Goal: Task Accomplishment & Management: Complete application form

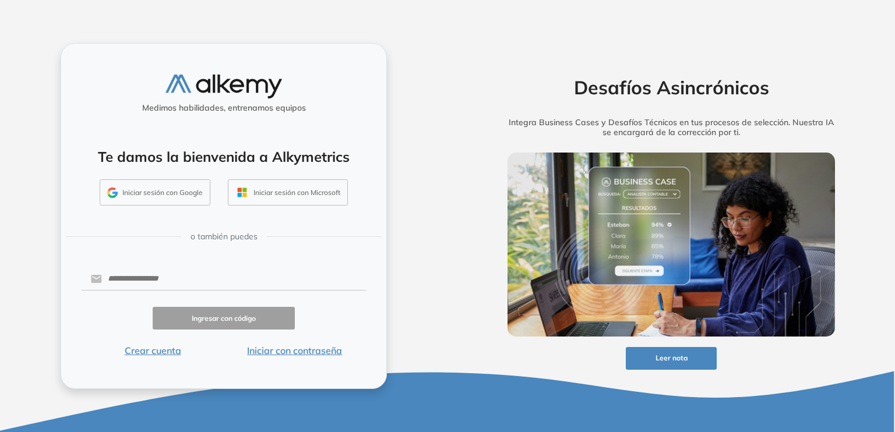
click at [276, 191] on button "Iniciar sesión con Microsoft" at bounding box center [288, 193] width 120 height 27
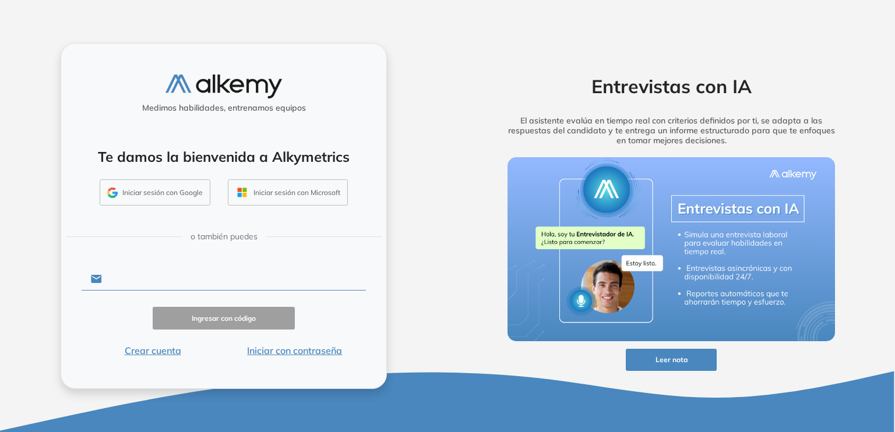
click at [254, 278] on input "text" at bounding box center [234, 279] width 264 height 22
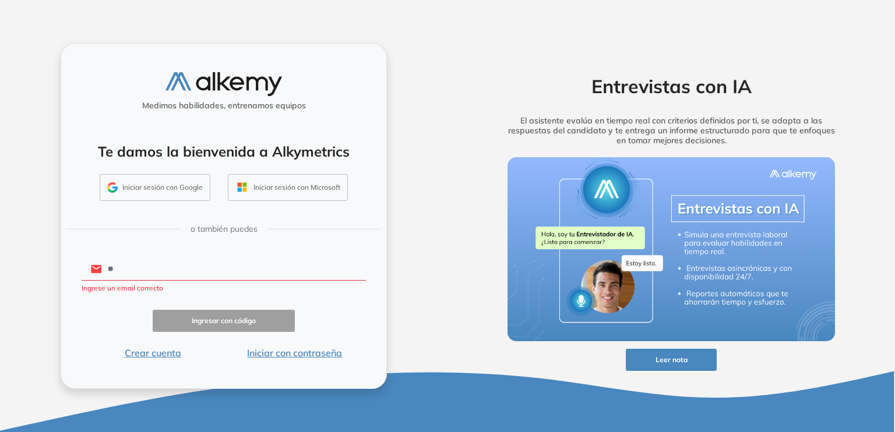
type input "*"
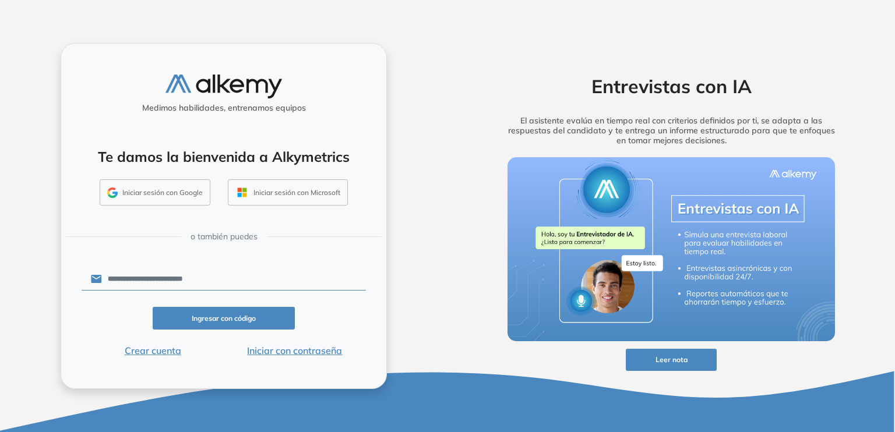
type input "**********"
click button "Ingresar con código" at bounding box center [224, 318] width 142 height 23
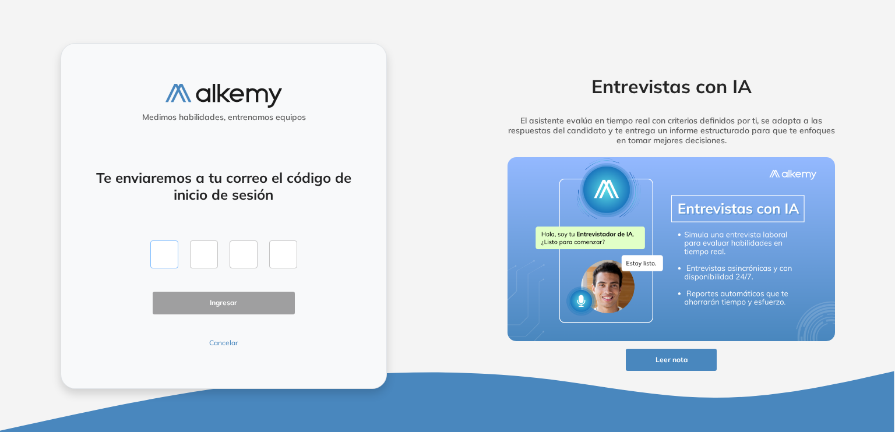
click at [167, 251] on input "text" at bounding box center [164, 255] width 28 height 28
type input "*"
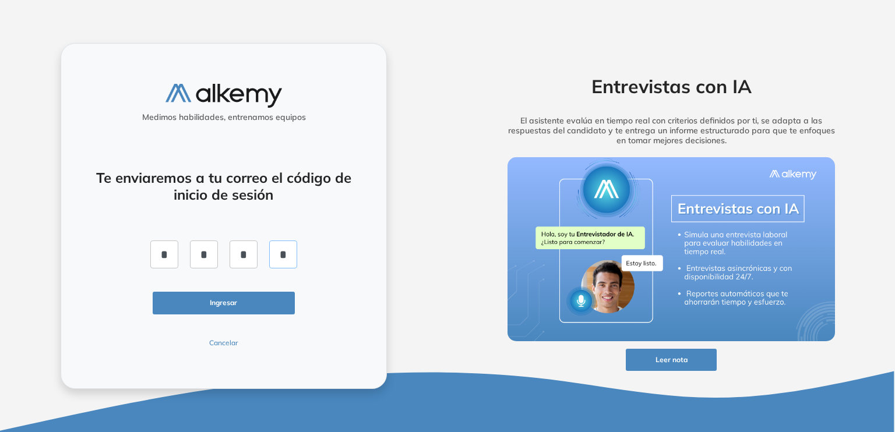
type input "*"
click at [185, 296] on button "Ingresar" at bounding box center [224, 303] width 142 height 23
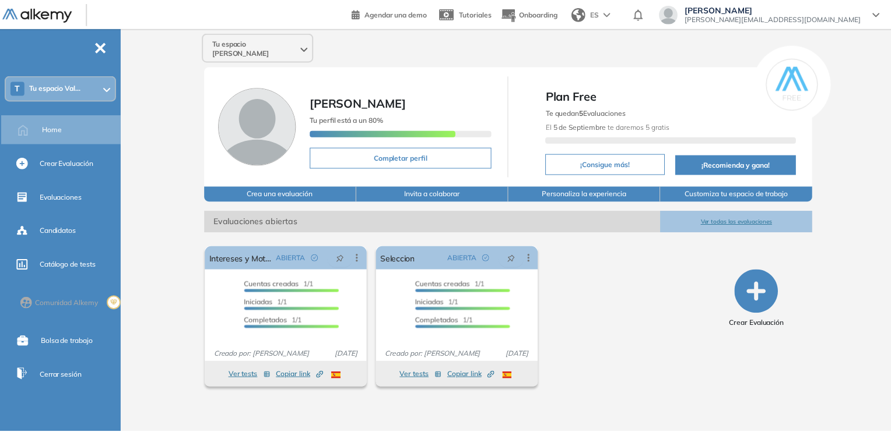
scroll to position [20, 0]
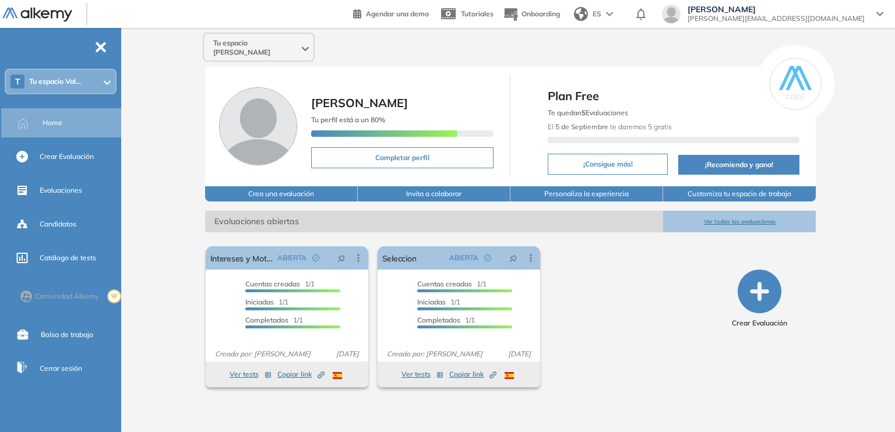
click at [54, 87] on div "T Tu espacio Val..." at bounding box center [61, 81] width 110 height 23
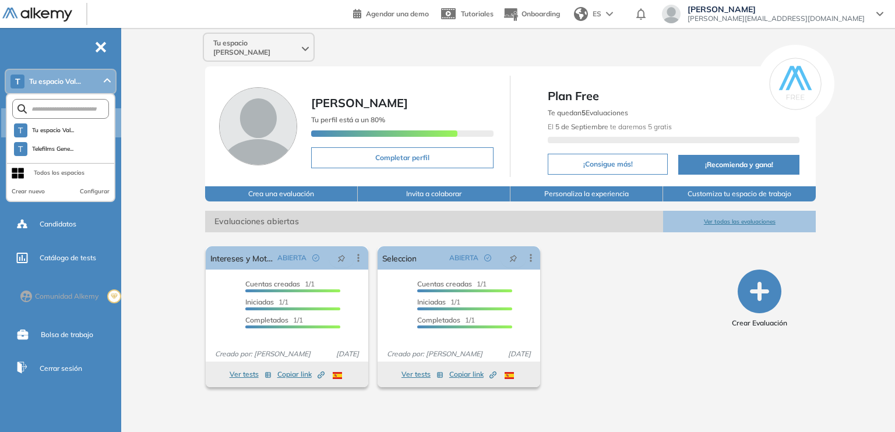
click at [54, 87] on div "T Tu espacio Val..." at bounding box center [61, 81] width 110 height 23
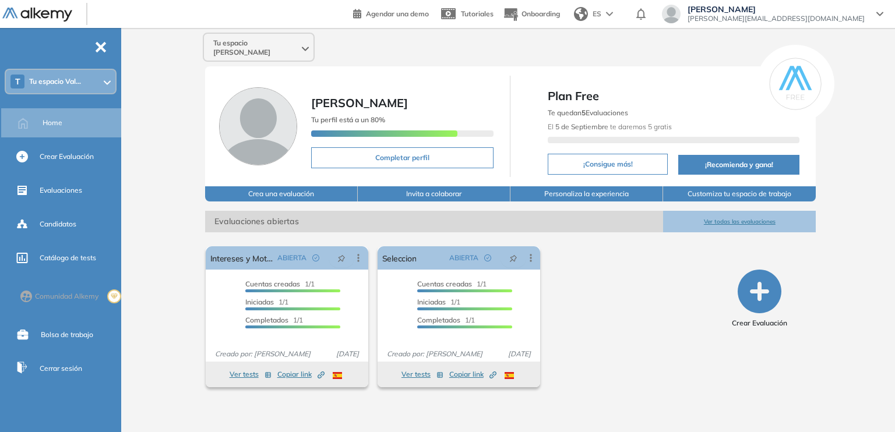
click at [882, 16] on icon at bounding box center [880, 14] width 7 height 5
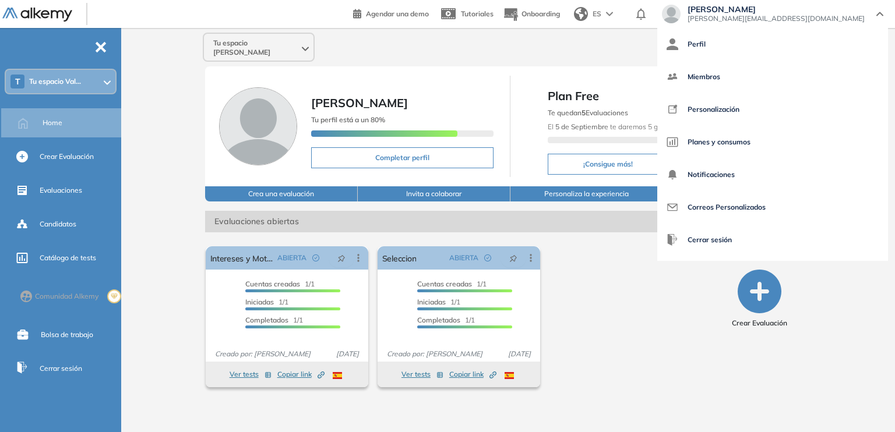
click at [614, 277] on div "El proctoring será activado ¡Importante!: Los usuarios que ya realizaron la eva…" at bounding box center [459, 317] width 516 height 150
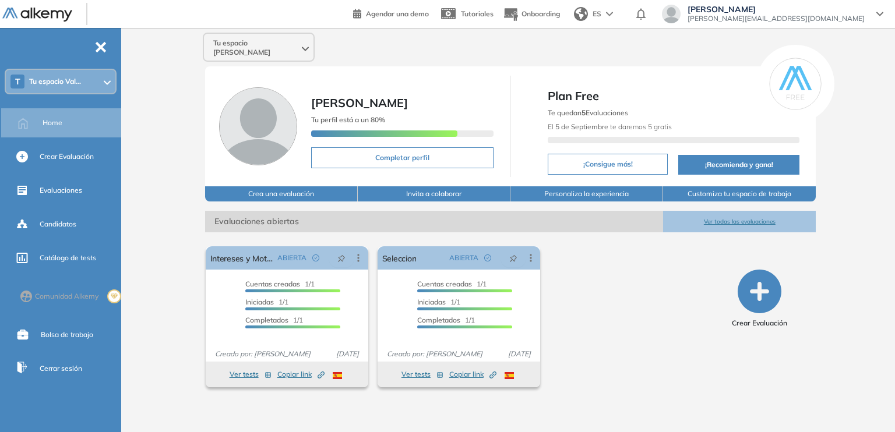
click at [71, 76] on div "T Tu espacio Val..." at bounding box center [61, 81] width 110 height 23
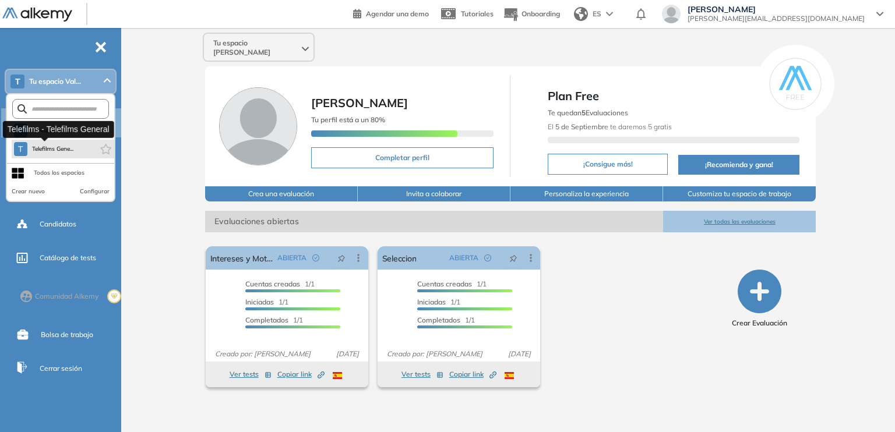
click at [59, 152] on span "Telefilms Gene..." at bounding box center [53, 149] width 42 height 9
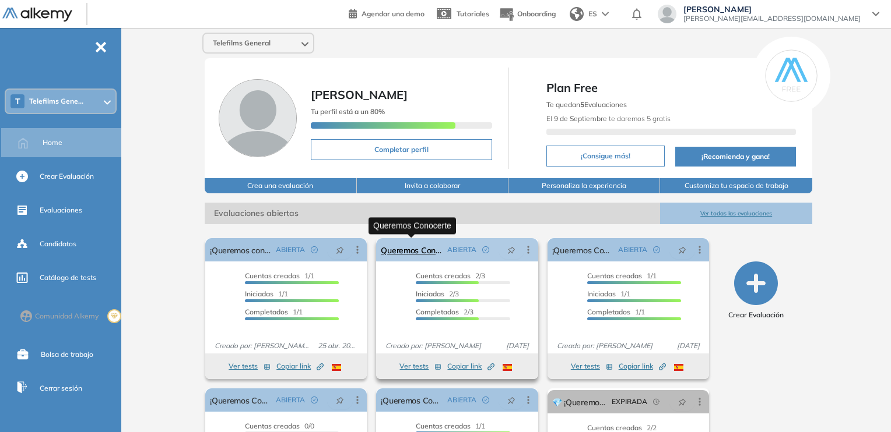
scroll to position [110, 0]
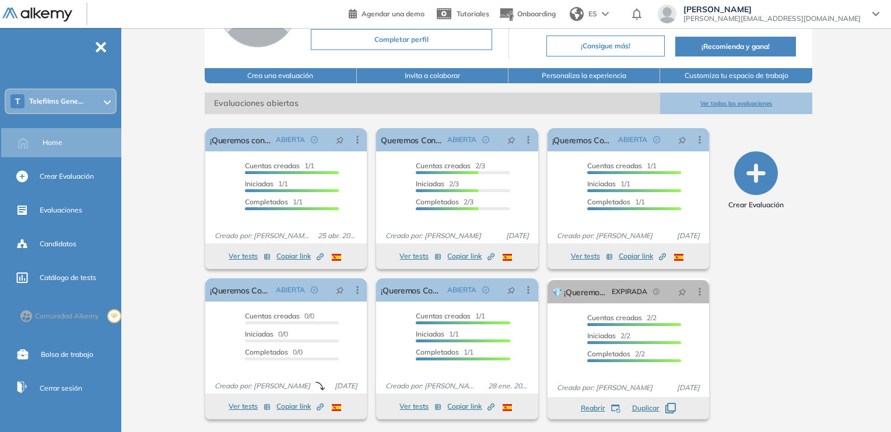
click at [743, 174] on icon "button" at bounding box center [756, 174] width 44 height 44
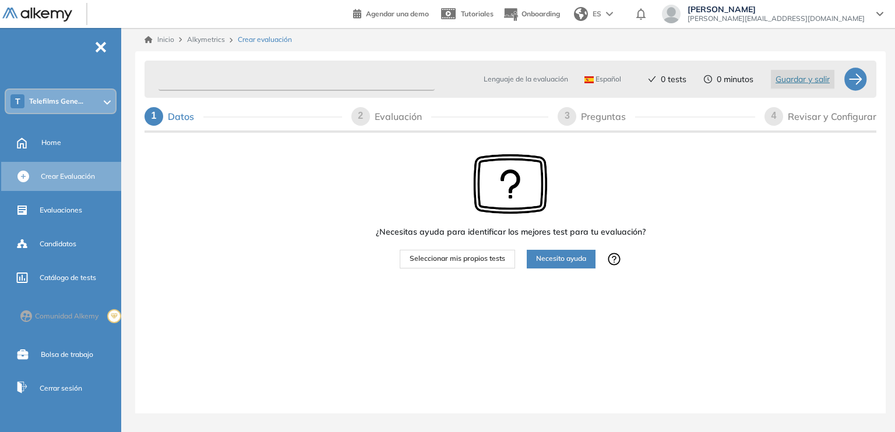
click at [205, 83] on input "text" at bounding box center [297, 79] width 276 height 23
type input "**********"
click at [344, 230] on div "¿Necesitas ayuda para identificar los mejores test para tu evaluación? Seleccio…" at bounding box center [511, 247] width 732 height 224
drag, startPoint x: 374, startPoint y: 118, endPoint x: 526, endPoint y: 198, distance: 171.6
click at [375, 118] on div "Evaluación" at bounding box center [403, 116] width 57 height 19
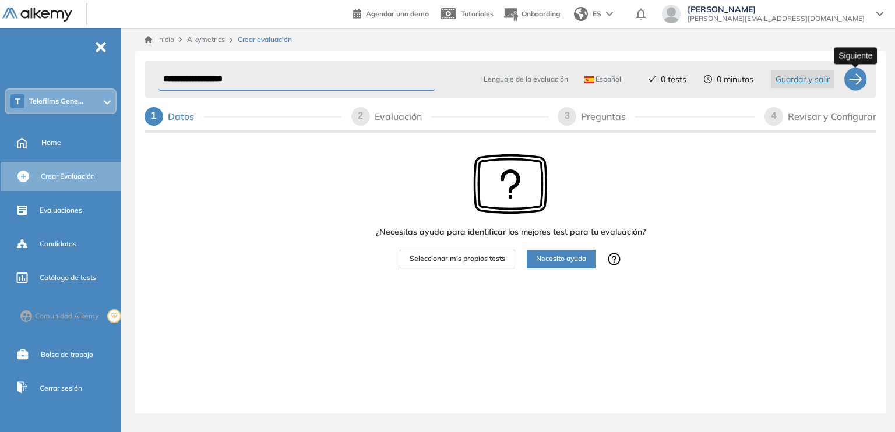
click at [860, 80] on div at bounding box center [855, 79] width 23 height 23
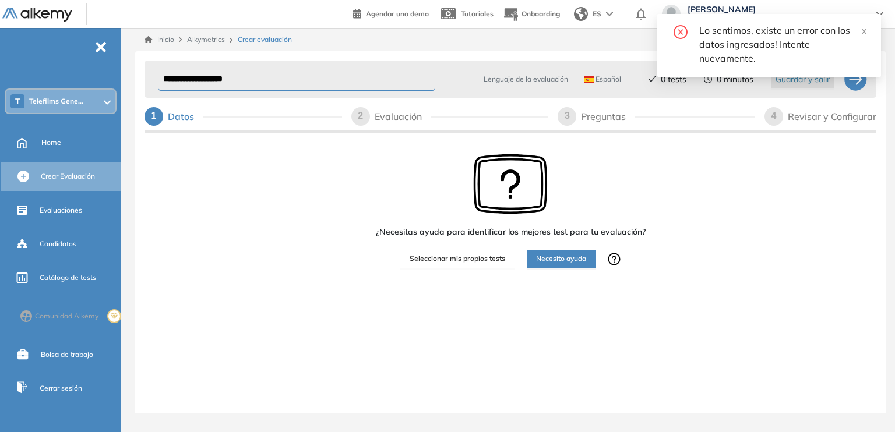
click at [364, 192] on div "¿Necesitas ayuda para identificar los mejores test para tu evaluación? Seleccio…" at bounding box center [511, 247] width 732 height 224
click at [205, 108] on div "1 Datos" at bounding box center [244, 116] width 198 height 19
click at [466, 256] on span "Seleccionar mis propios tests" at bounding box center [458, 259] width 96 height 11
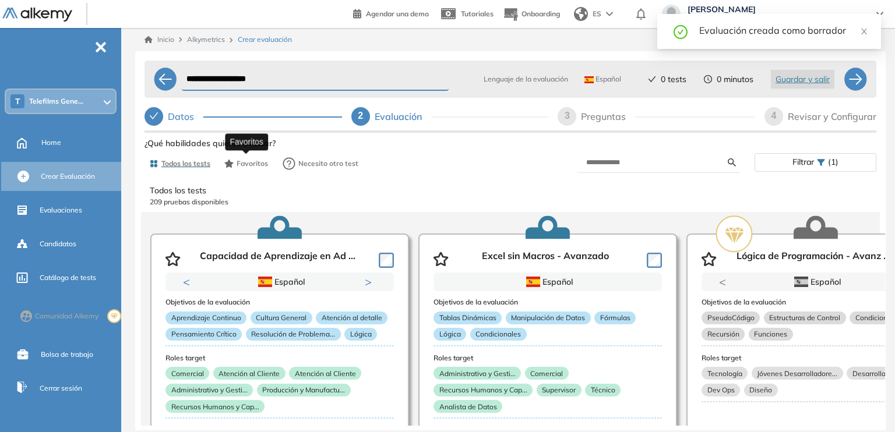
click at [249, 161] on span "Favoritos" at bounding box center [252, 164] width 31 height 10
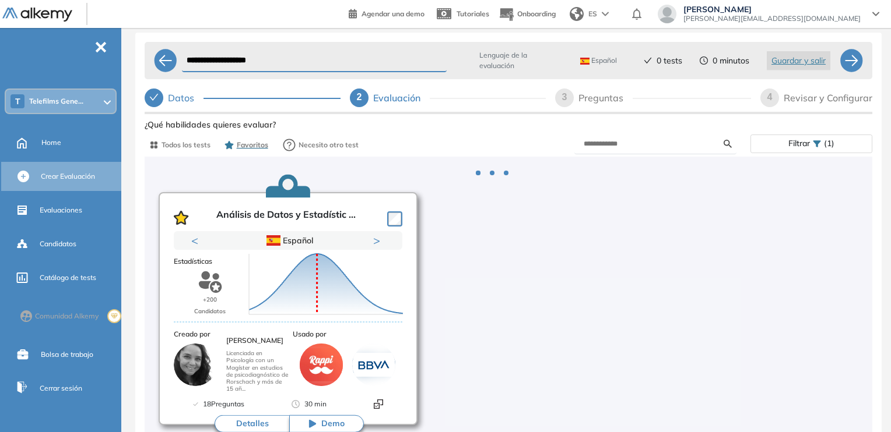
scroll to position [37, 0]
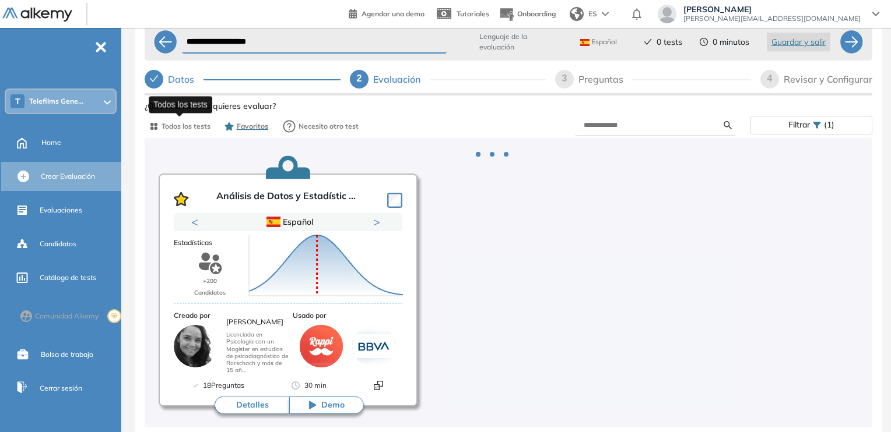
click at [191, 130] on span "Todos los tests" at bounding box center [185, 126] width 49 height 10
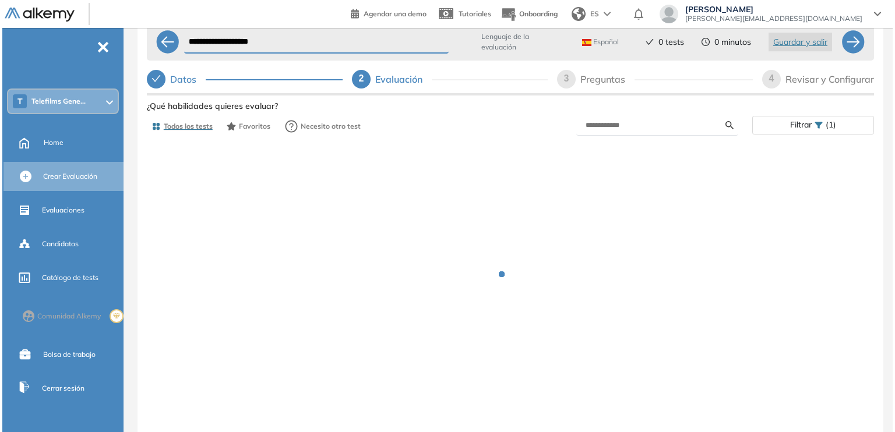
scroll to position [0, 0]
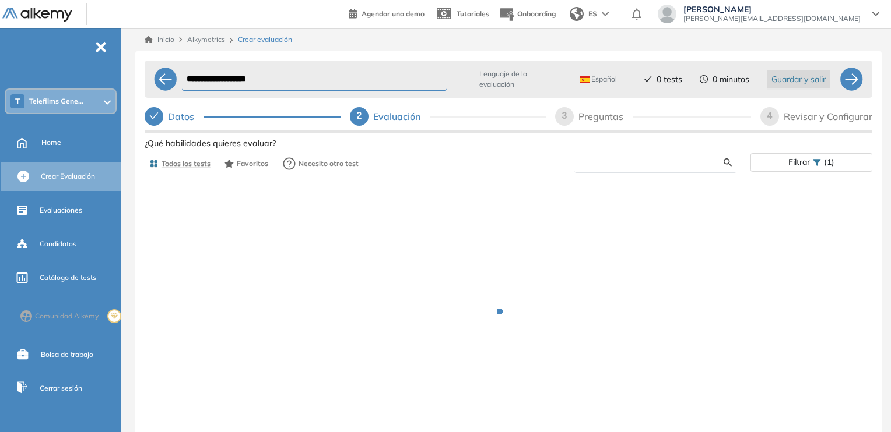
click at [609, 163] on input "text" at bounding box center [653, 162] width 140 height 10
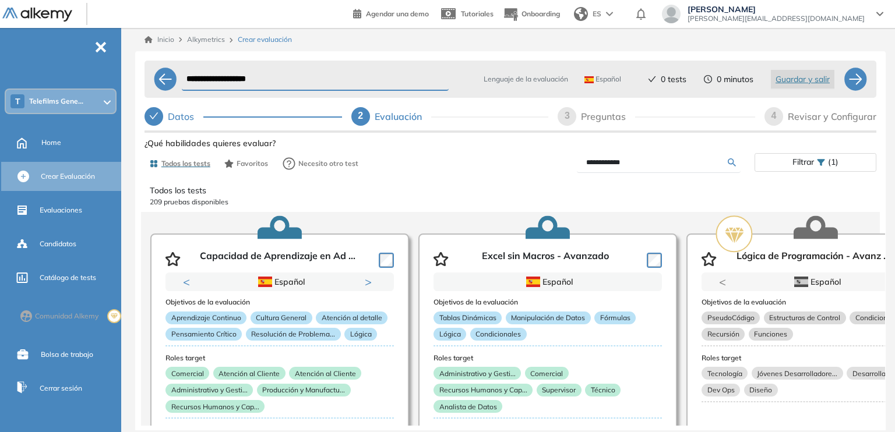
type input "**********"
click at [730, 161] on div "**********" at bounding box center [511, 320] width 732 height 370
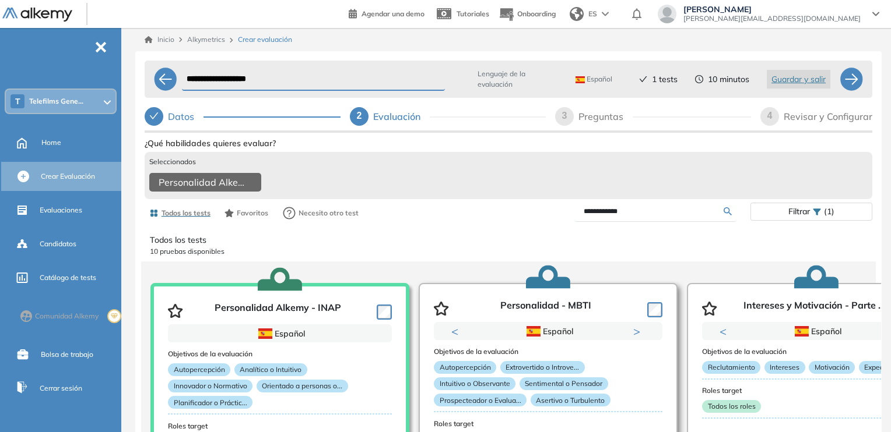
click at [643, 311] on div at bounding box center [652, 308] width 20 height 17
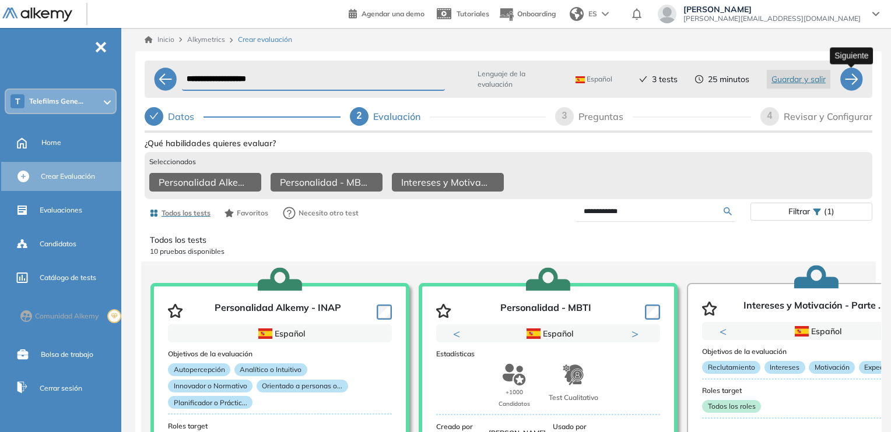
click at [850, 82] on div at bounding box center [850, 79] width 23 height 23
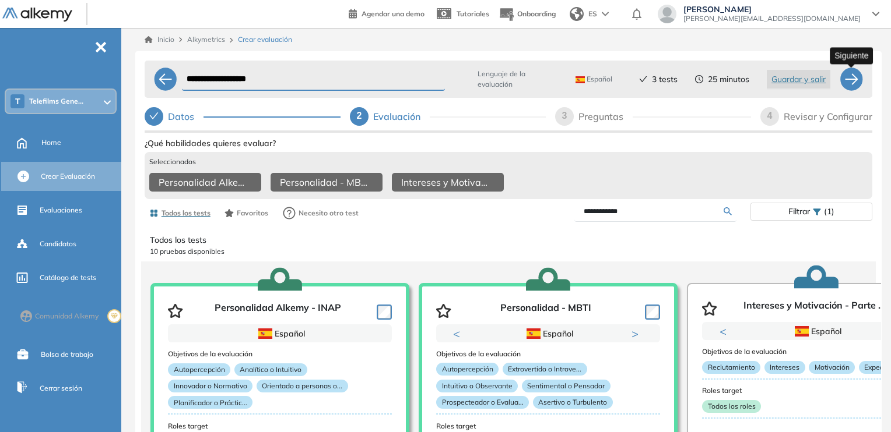
select select "*****"
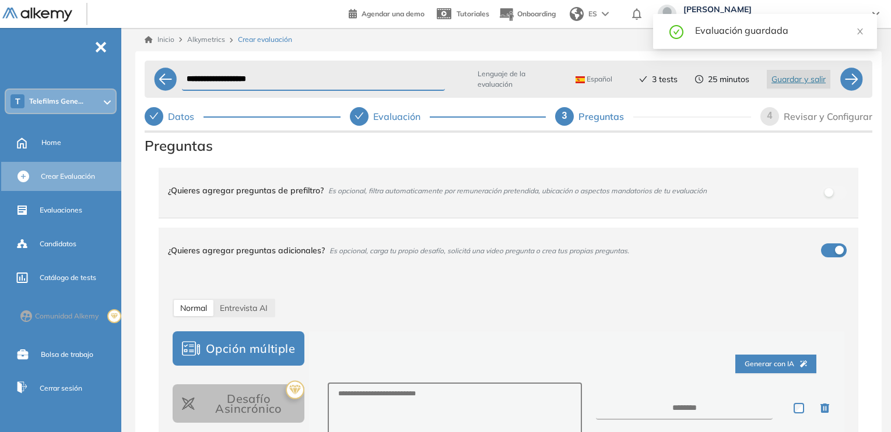
click at [837, 248] on div "button" at bounding box center [839, 250] width 9 height 9
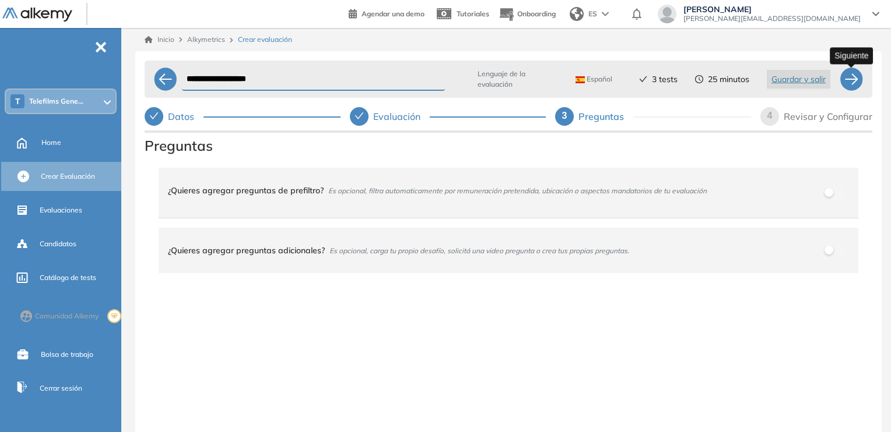
click at [860, 86] on div at bounding box center [850, 79] width 23 height 23
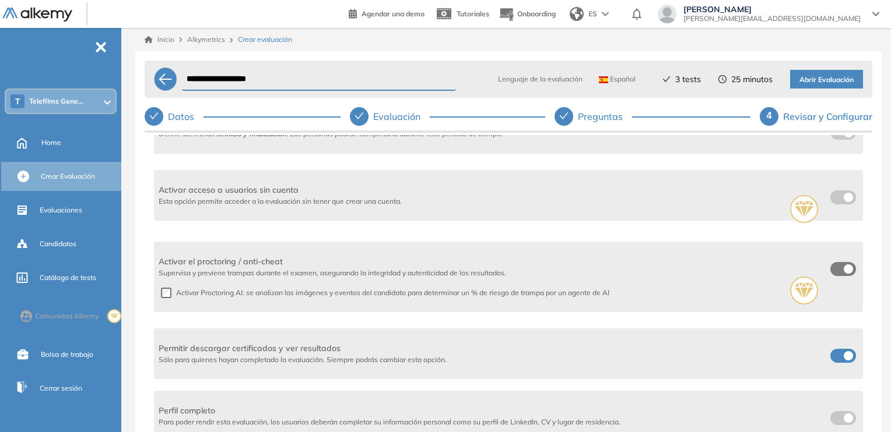
scroll to position [175, 0]
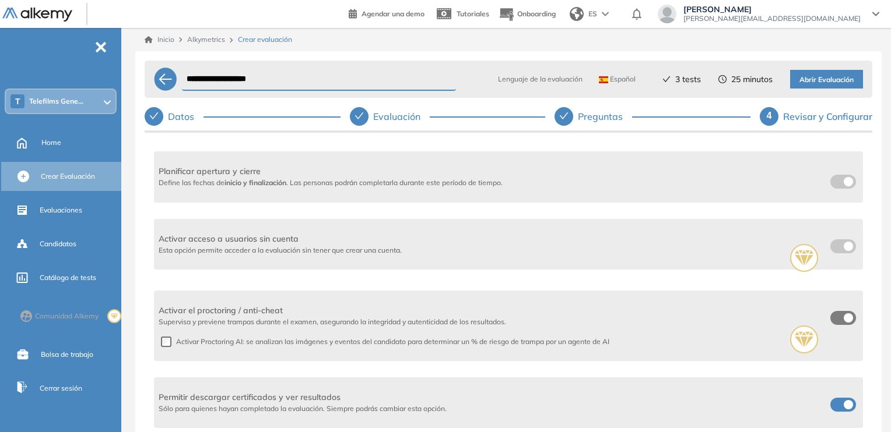
click at [166, 340] on div "Activar el proctoring / anti-cheat Supervisa y previene trampas durante el exam…" at bounding box center [508, 326] width 709 height 80
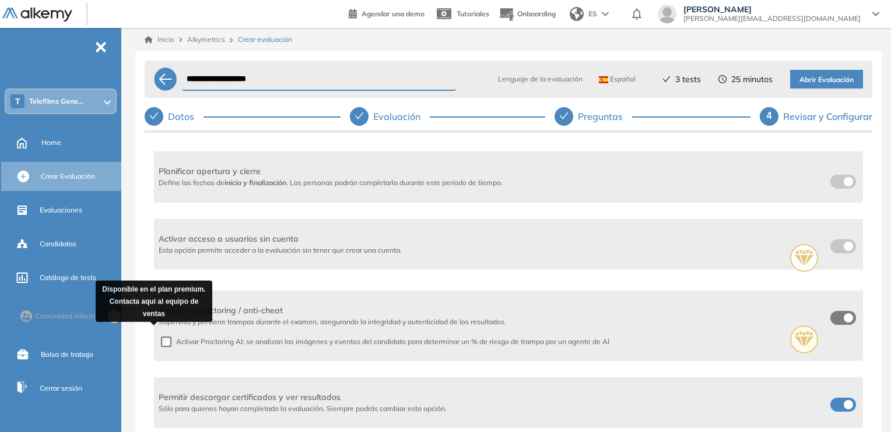
click at [797, 339] on icon at bounding box center [803, 340] width 19 height 16
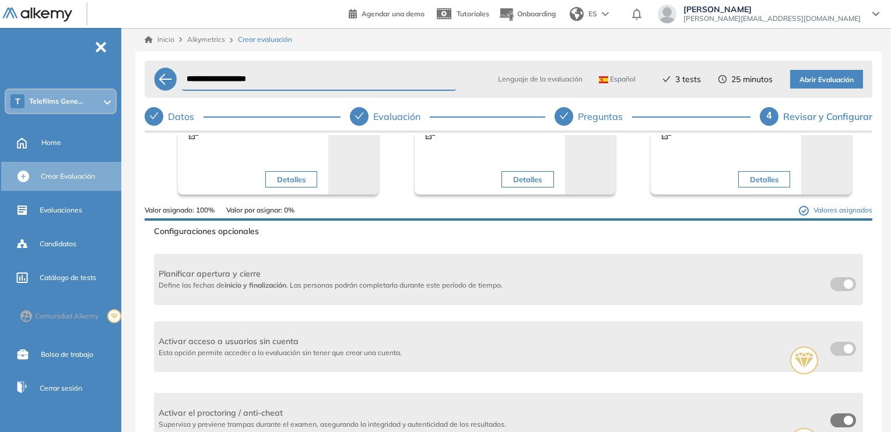
scroll to position [0, 0]
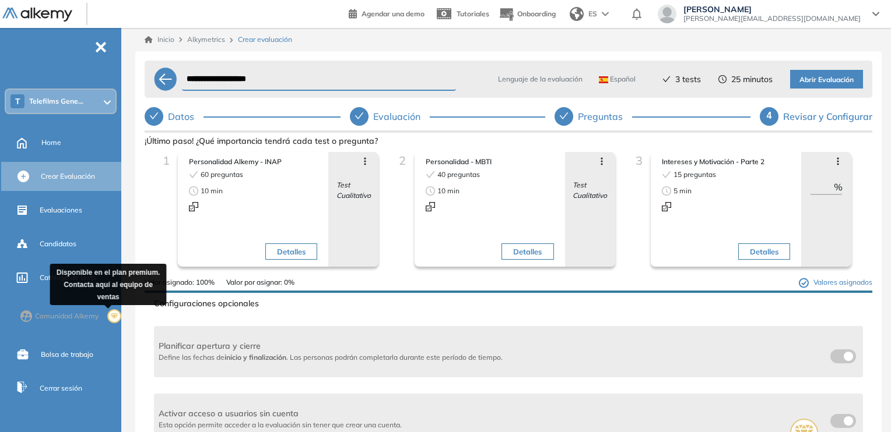
click at [111, 316] on icon at bounding box center [114, 317] width 7 height 6
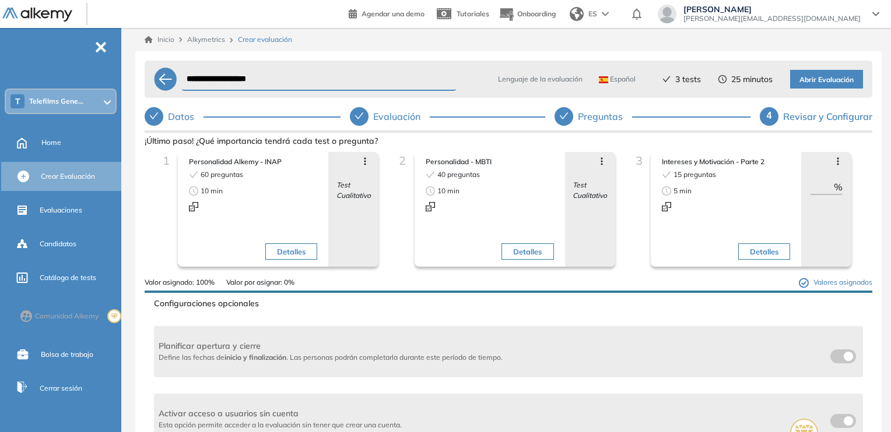
scroll to position [291, 0]
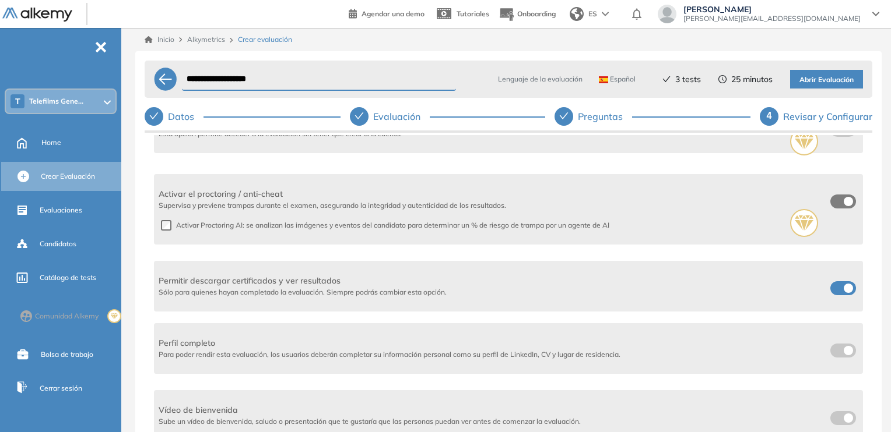
click at [839, 287] on span at bounding box center [834, 286] width 9 height 9
click at [846, 287] on label at bounding box center [843, 289] width 26 height 14
click at [839, 287] on span at bounding box center [834, 286] width 9 height 9
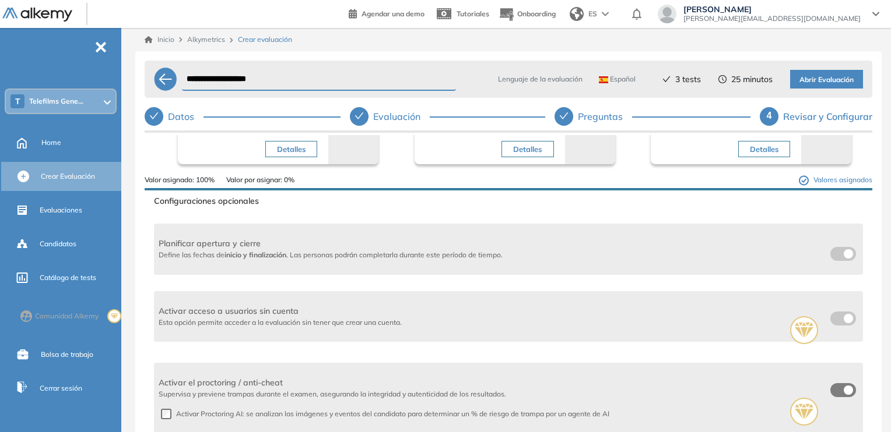
scroll to position [0, 0]
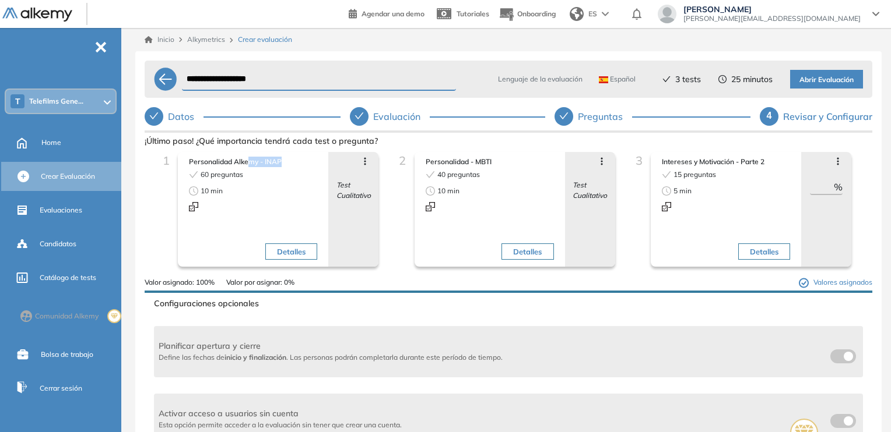
drag, startPoint x: 250, startPoint y: 157, endPoint x: 308, endPoint y: 160, distance: 58.4
click at [308, 160] on span "Personalidad Alkemy - INAP" at bounding box center [253, 162] width 128 height 10
click at [282, 161] on span "Personalidad Alkemy - INAP" at bounding box center [253, 162] width 128 height 10
drag, startPoint x: 463, startPoint y: 160, endPoint x: 501, endPoint y: 160, distance: 37.9
click at [501, 160] on span "Personalidad - MBTI" at bounding box center [489, 162] width 128 height 10
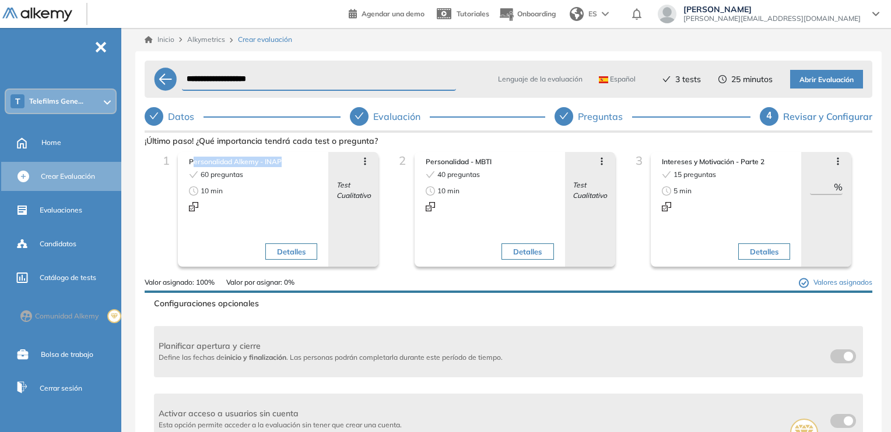
drag, startPoint x: 191, startPoint y: 161, endPoint x: 333, endPoint y: 164, distance: 142.2
click at [328, 164] on div "Personalidad Alkemy - INAP 60 preguntas 10 min Detalles Avanzar posición Retroc…" at bounding box center [278, 209] width 201 height 115
click at [664, 158] on span "Intereses y Motivación - Parte 2" at bounding box center [726, 162] width 128 height 10
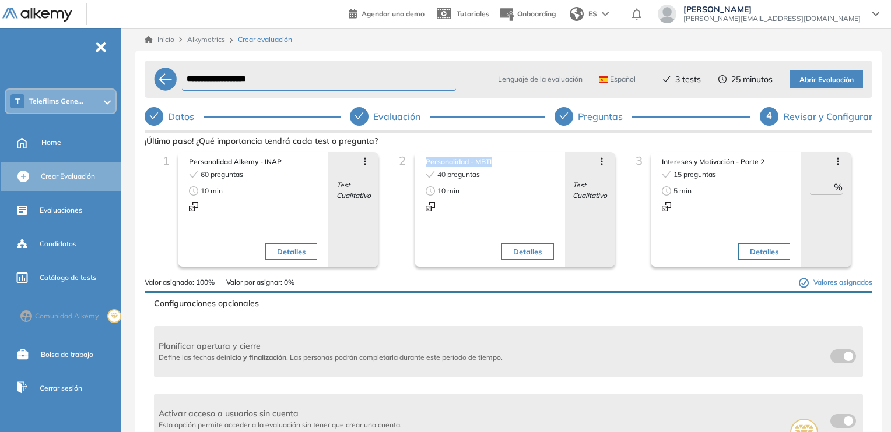
drag, startPoint x: 423, startPoint y: 159, endPoint x: 501, endPoint y: 159, distance: 78.7
click at [501, 159] on div "Personalidad - MBTI 40 preguntas 10 min Detalles" at bounding box center [489, 210] width 133 height 112
click at [489, 158] on span "Personalidad - MBTI" at bounding box center [489, 162] width 128 height 10
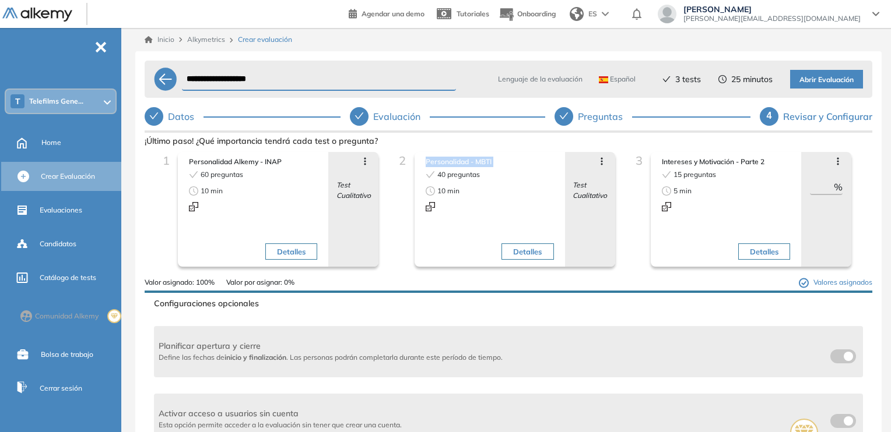
click at [809, 76] on span "Abrir Evaluación" at bounding box center [826, 80] width 54 height 11
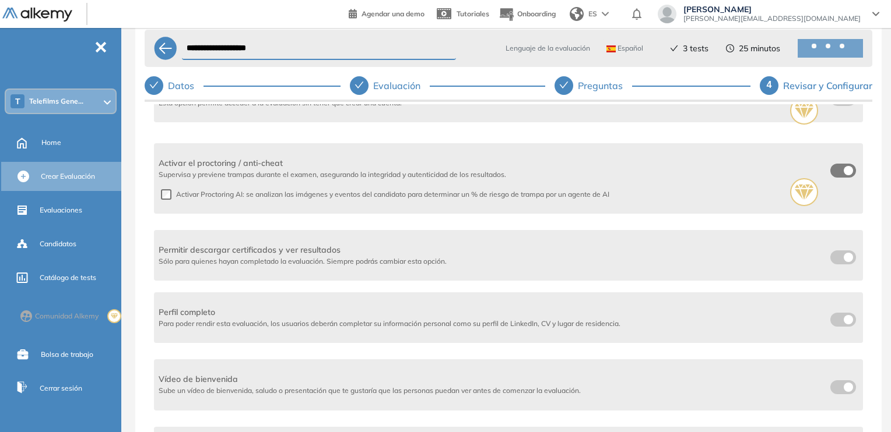
scroll to position [80, 0]
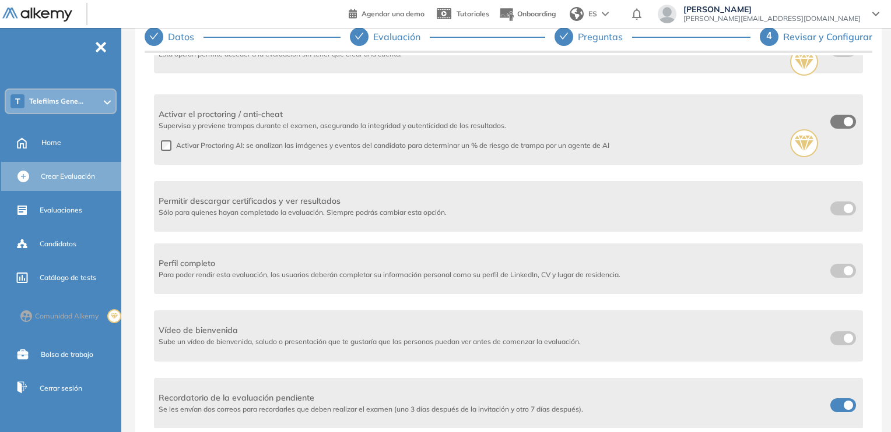
drag, startPoint x: 294, startPoint y: 309, endPoint x: 275, endPoint y: 291, distance: 26.0
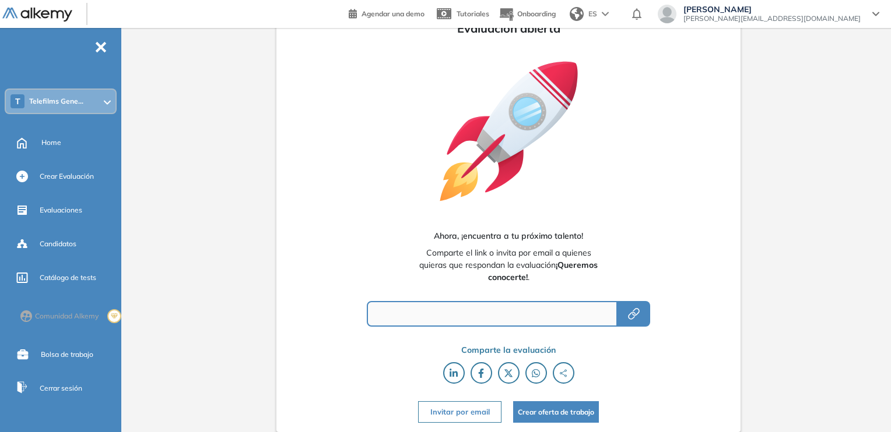
type input "**********"
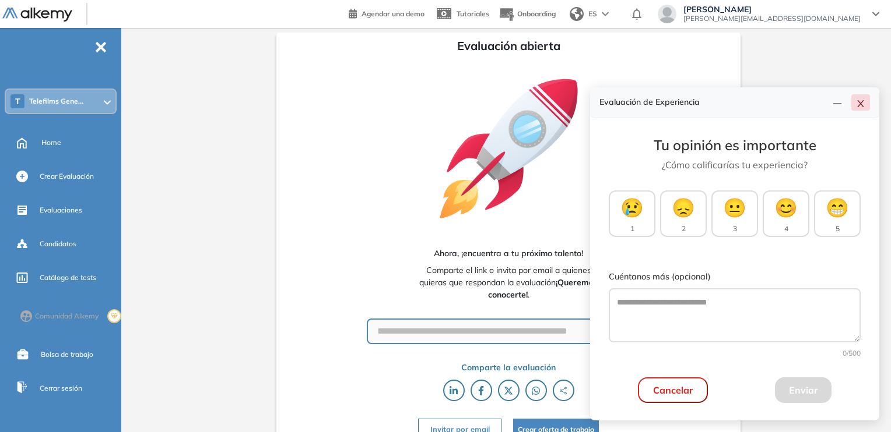
click at [863, 109] on button "button" at bounding box center [860, 102] width 19 height 16
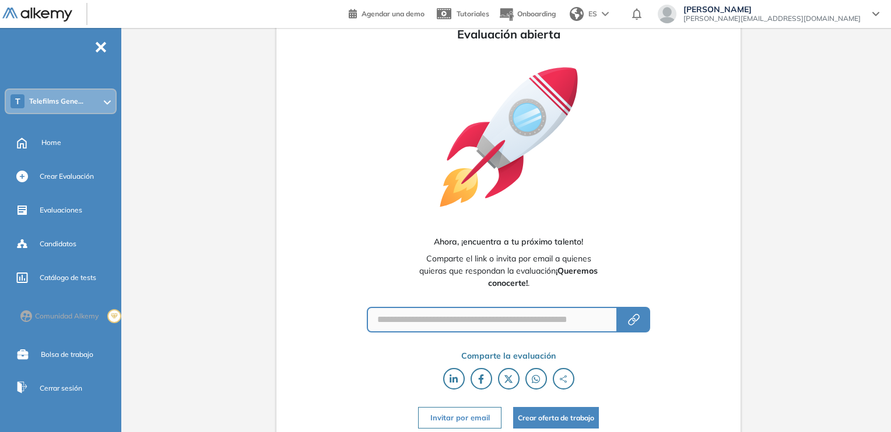
scroll to position [16, 0]
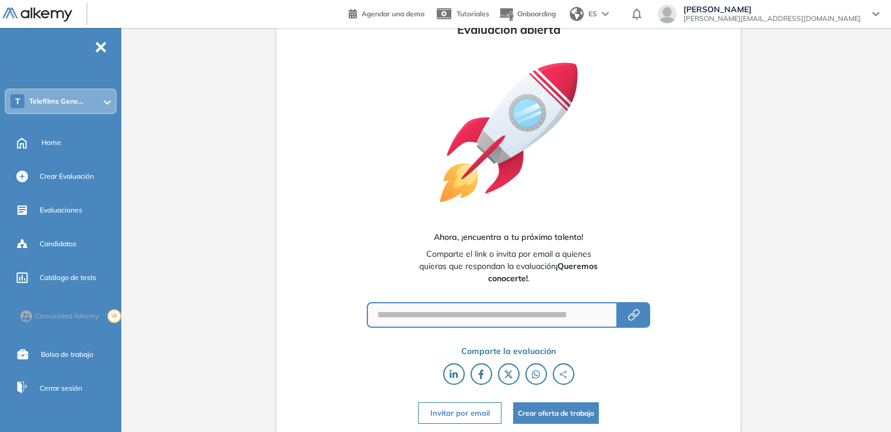
click at [463, 413] on button "Invitar por email" at bounding box center [459, 414] width 83 height 22
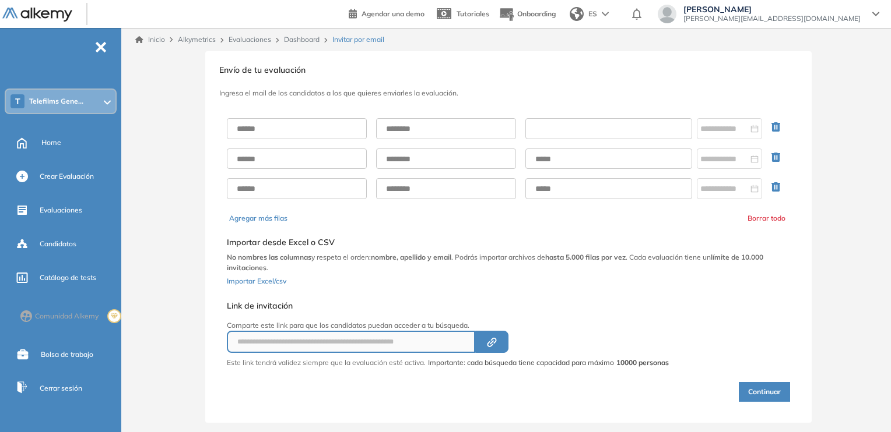
click at [606, 131] on input "text" at bounding box center [608, 128] width 167 height 21
paste input "**********"
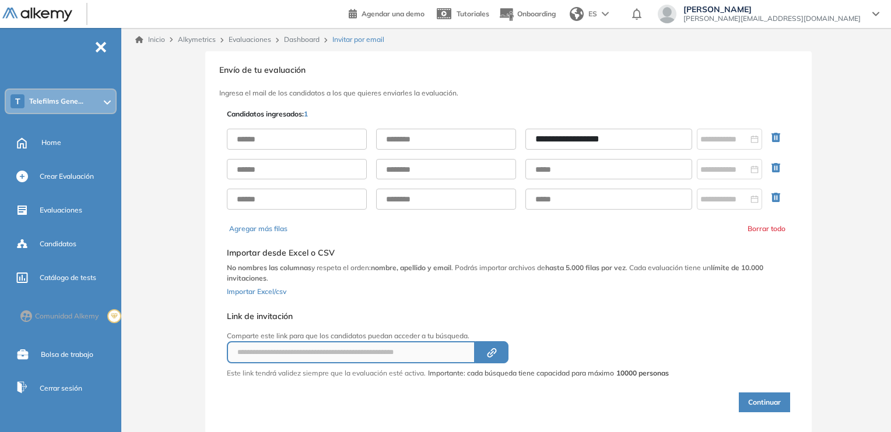
type input "**********"
click at [296, 139] on input "text" at bounding box center [297, 139] width 140 height 21
type input "******"
click at [483, 141] on input "text" at bounding box center [446, 139] width 140 height 21
type input "*****"
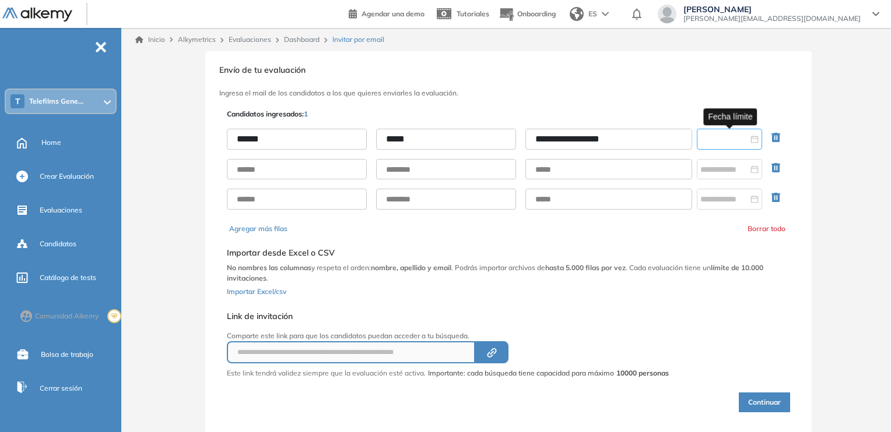
click at [743, 136] on input at bounding box center [724, 139] width 48 height 13
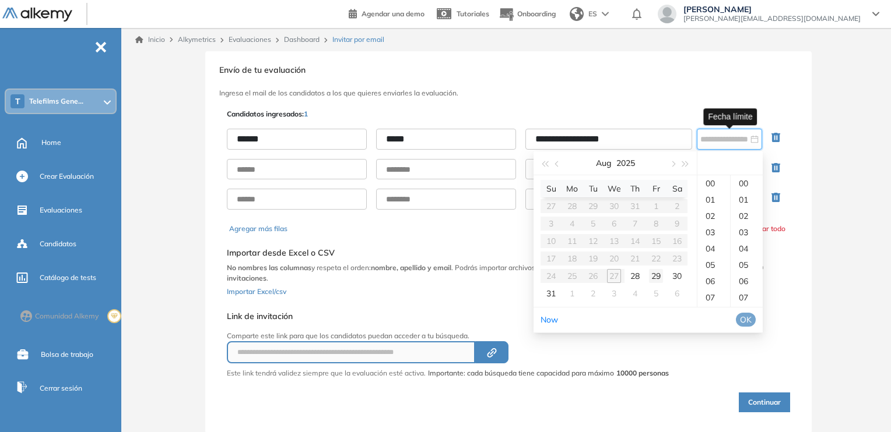
click at [661, 278] on div "29" at bounding box center [656, 276] width 14 height 14
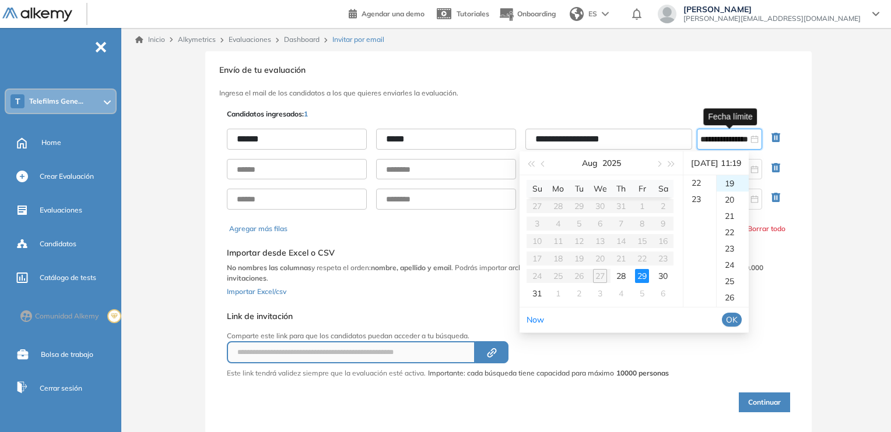
scroll to position [317, 0]
click at [704, 240] on div "23" at bounding box center [699, 242] width 33 height 16
click at [735, 185] on div "59" at bounding box center [732, 183] width 32 height 16
click at [737, 315] on span "OK" at bounding box center [732, 320] width 12 height 13
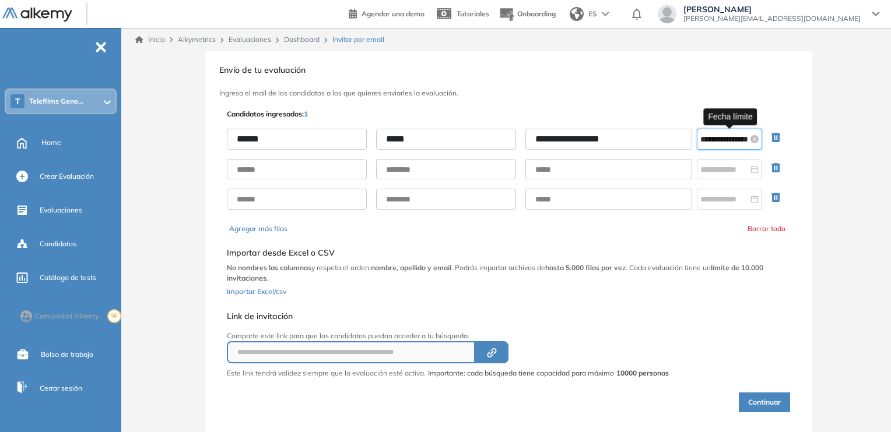
click at [705, 142] on input "**********" at bounding box center [724, 139] width 48 height 13
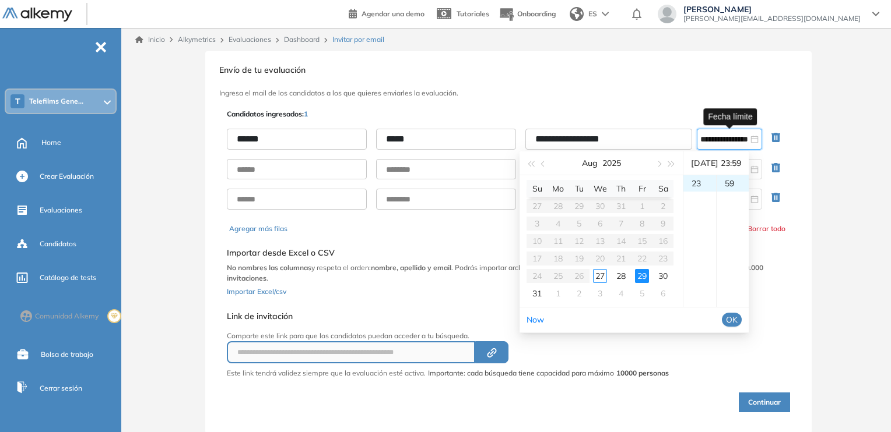
drag, startPoint x: 695, startPoint y: 181, endPoint x: 695, endPoint y: 194, distance: 13.4
click at [695, 194] on ul "00 01 02 03 04 05 06 07 08 09 10 11 12 13 14 15 16 17 18 19 20 21 22 23" at bounding box center [699, 241] width 33 height 132
click at [708, 184] on div "23" at bounding box center [699, 183] width 33 height 16
click at [704, 230] on div "12" at bounding box center [699, 229] width 33 height 16
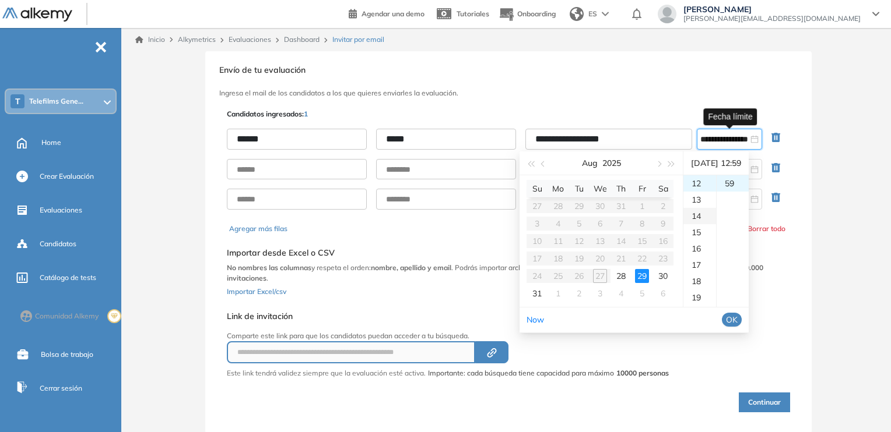
click at [697, 218] on div "14" at bounding box center [699, 216] width 33 height 16
click at [744, 163] on div "[DATE] 14:59" at bounding box center [716, 163] width 56 height 23
click at [704, 197] on div "15" at bounding box center [699, 200] width 33 height 16
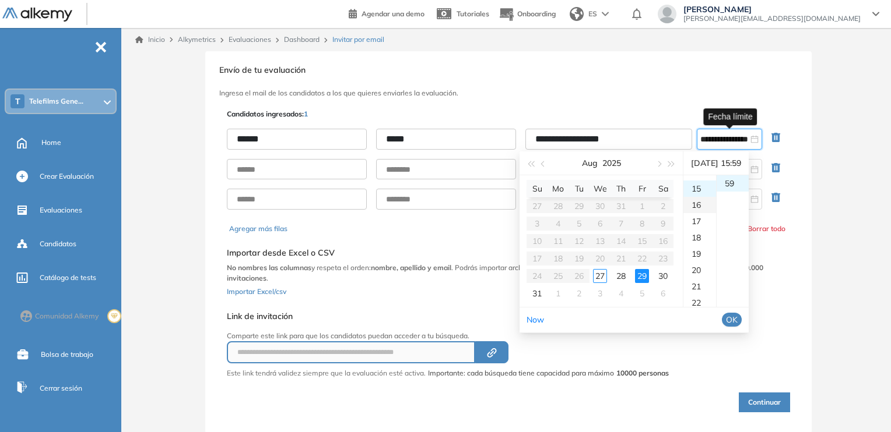
scroll to position [245, 0]
click at [703, 209] on div "14" at bounding box center [699, 206] width 33 height 16
type input "**********"
click at [737, 322] on span "OK" at bounding box center [732, 320] width 12 height 13
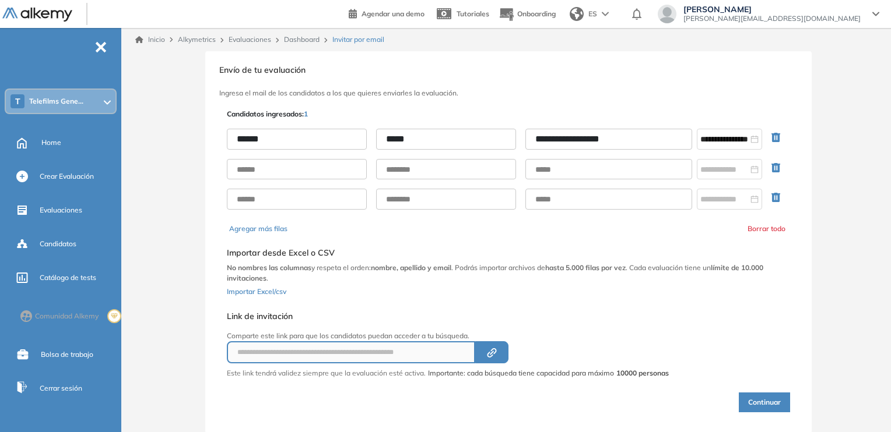
click at [751, 396] on button "Continuar" at bounding box center [763, 403] width 51 height 20
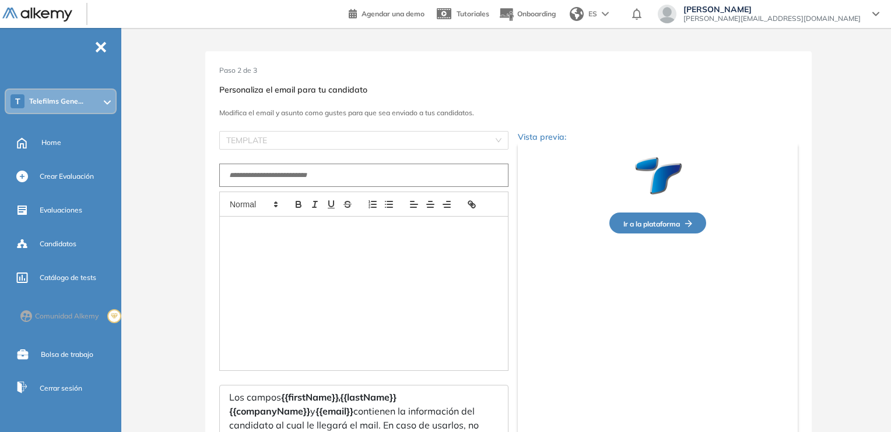
type input "**********"
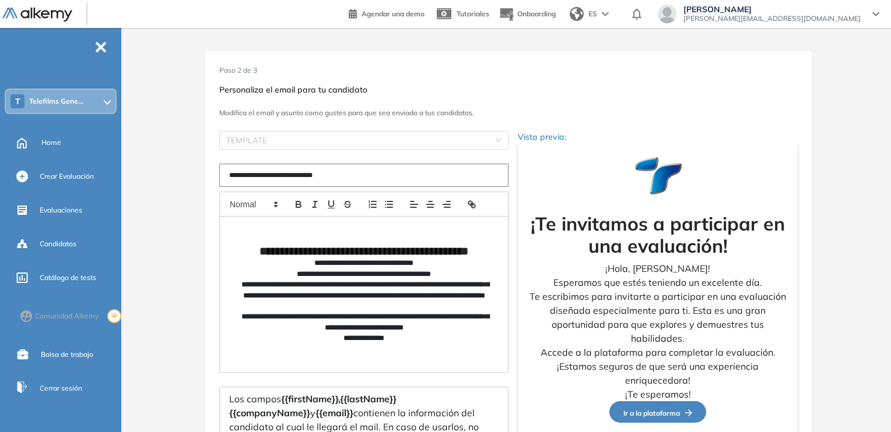
scroll to position [58, 0]
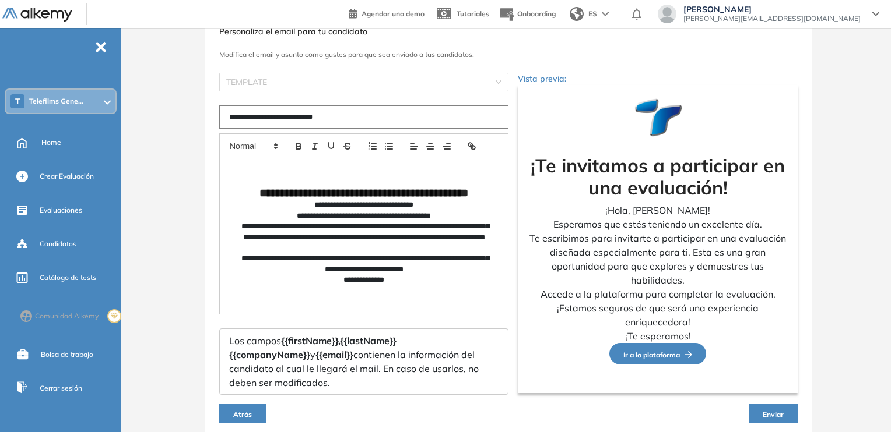
click at [282, 119] on input "**********" at bounding box center [363, 116] width 289 height 23
drag, startPoint x: 338, startPoint y: 114, endPoint x: 217, endPoint y: 116, distance: 121.2
click at [217, 116] on div "**********" at bounding box center [508, 236] width 606 height 486
type input "**********"
drag, startPoint x: 186, startPoint y: 391, endPoint x: 249, endPoint y: 381, distance: 64.3
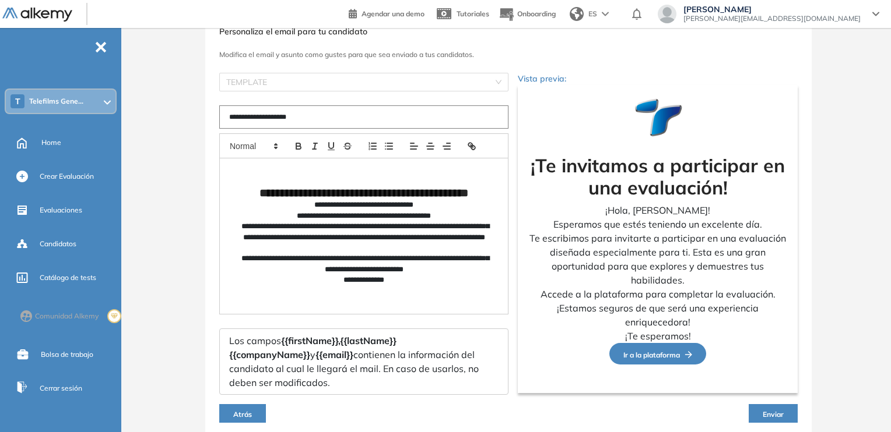
click at [198, 387] on div "**********" at bounding box center [508, 236] width 765 height 486
click at [772, 407] on button "Enviar" at bounding box center [772, 414] width 49 height 19
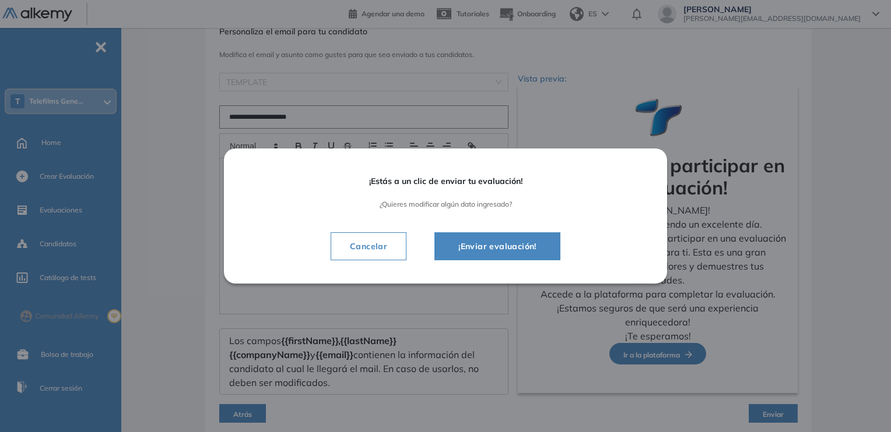
click at [475, 245] on span "¡Enviar evaluación!" at bounding box center [497, 247] width 97 height 14
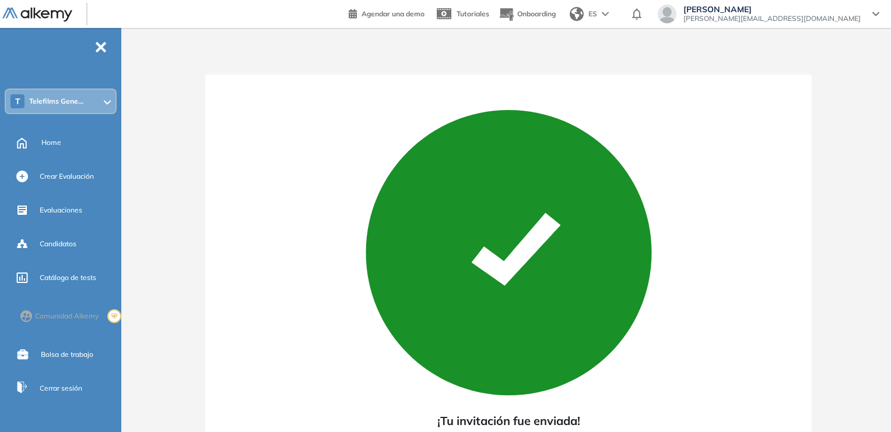
scroll to position [82, 0]
